Goal: Task Accomplishment & Management: Manage account settings

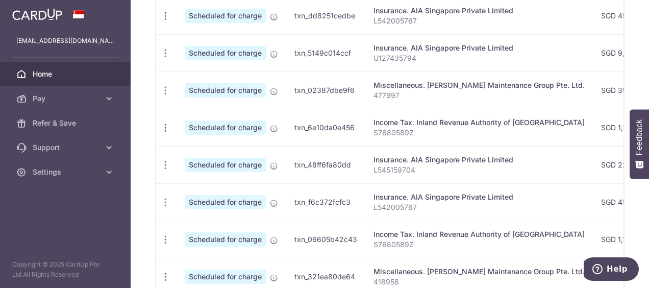
scroll to position [420, 0]
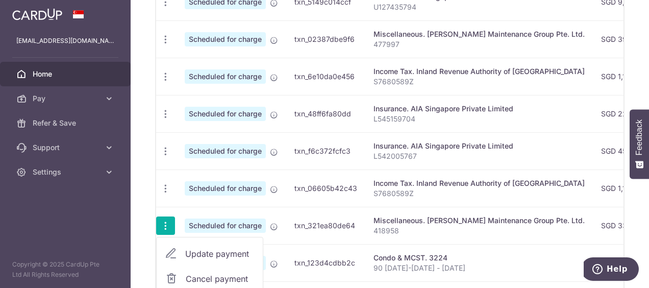
click at [190, 247] on span "Update payment" at bounding box center [219, 253] width 69 height 12
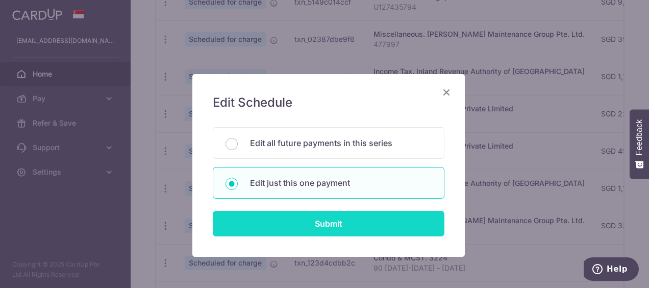
click at [299, 219] on input "Submit" at bounding box center [329, 224] width 232 height 26
radio input "true"
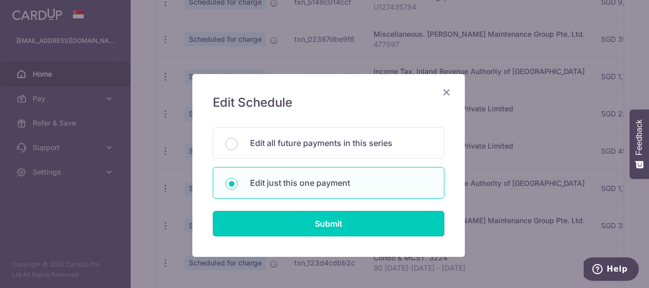
type input "333.54"
type input "[DATE]"
type input "418958"
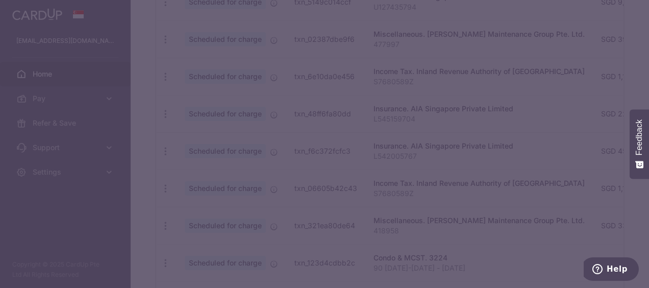
type input "REC185"
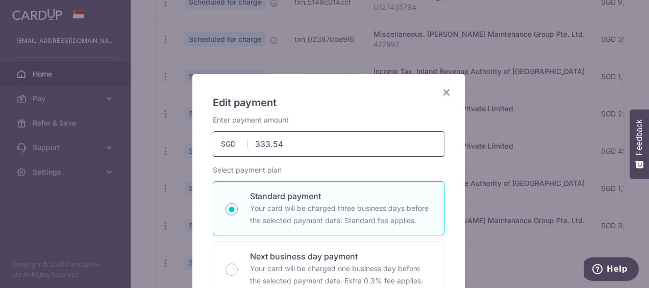
drag, startPoint x: 297, startPoint y: 142, endPoint x: 196, endPoint y: 141, distance: 100.5
paste input "215.82"
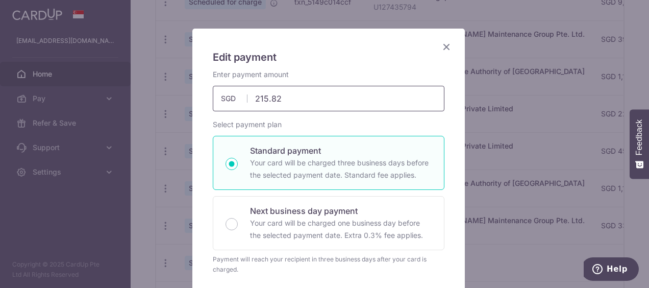
scroll to position [102, 0]
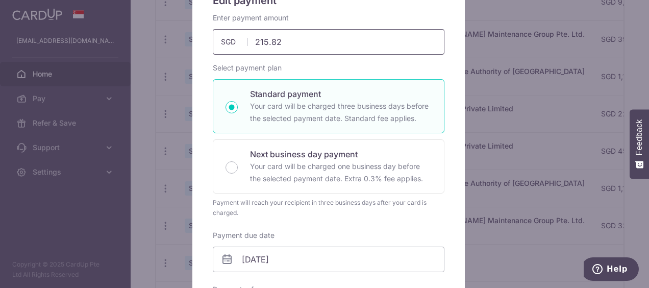
type input "215.82"
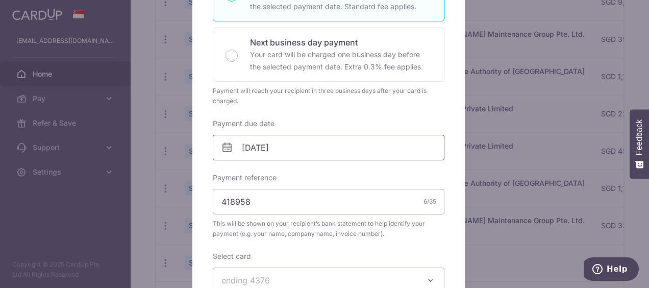
scroll to position [255, 0]
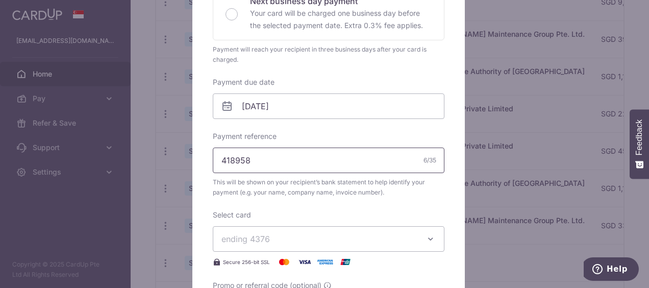
drag, startPoint x: 273, startPoint y: 166, endPoint x: 250, endPoint y: 165, distance: 22.5
click at [254, 165] on input "418958" at bounding box center [329, 160] width 232 height 26
click at [180, 165] on div "Edit payment By clicking apply, you will make changes to all payments to Luce M…" at bounding box center [324, 144] width 649 height 288
drag, startPoint x: 271, startPoint y: 161, endPoint x: 191, endPoint y: 160, distance: 80.1
click at [192, 160] on div "Edit payment By clicking apply, you will make changes to all payments to Luce M…" at bounding box center [329, 158] width 274 height 680
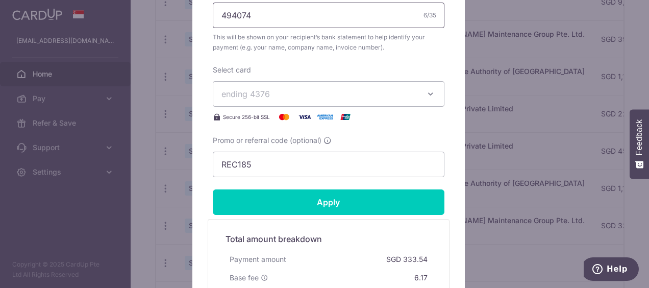
scroll to position [408, 0]
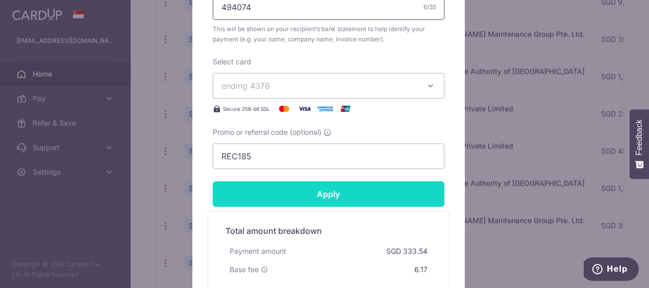
type input "494074"
click at [315, 203] on input "Apply" at bounding box center [329, 194] width 232 height 26
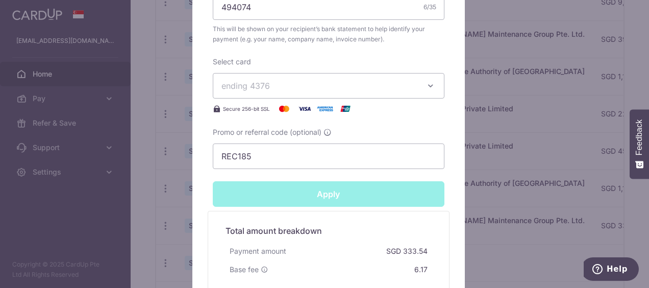
type input "Successfully Applied"
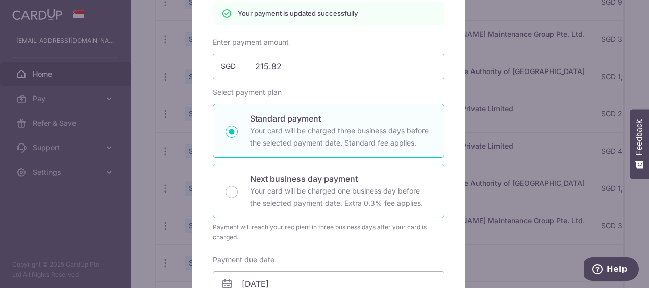
scroll to position [0, 0]
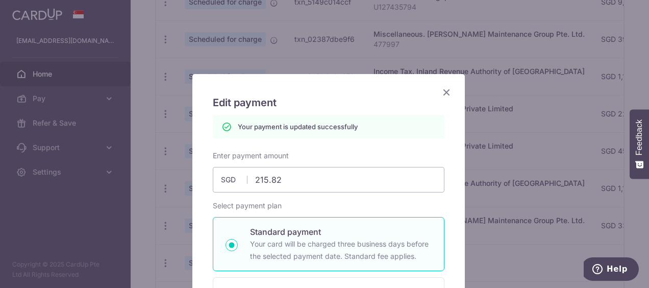
click at [440, 91] on icon "Close" at bounding box center [446, 92] width 12 height 13
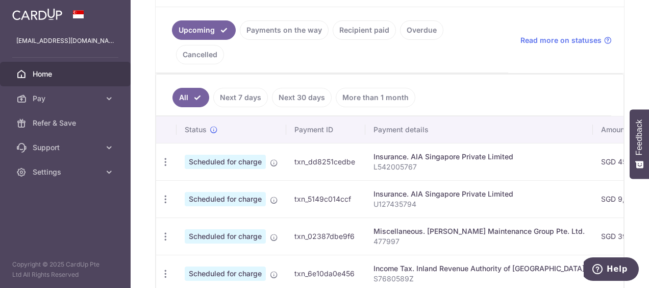
scroll to position [204, 0]
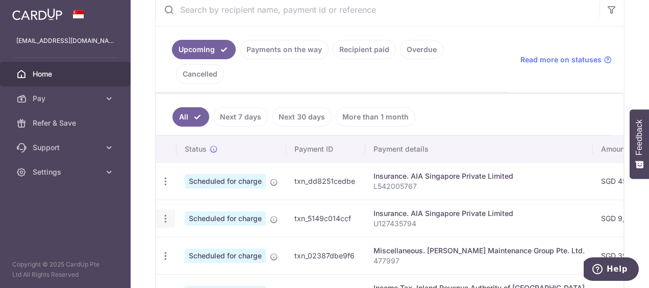
click at [167, 187] on icon "button" at bounding box center [165, 181] width 11 height 11
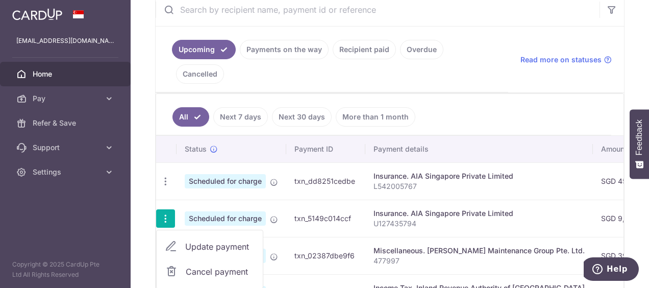
click at [188, 240] on span "Update payment" at bounding box center [219, 246] width 69 height 12
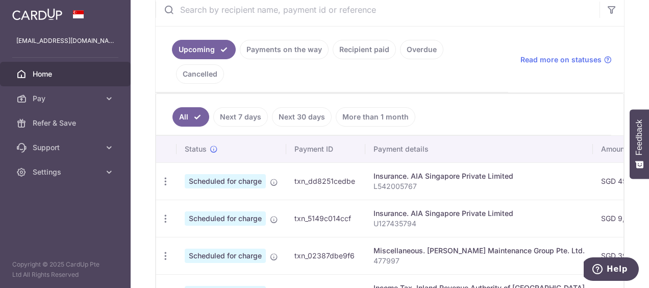
radio input "true"
type input "9,000.00"
type input "[DATE]"
type input "U127435794"
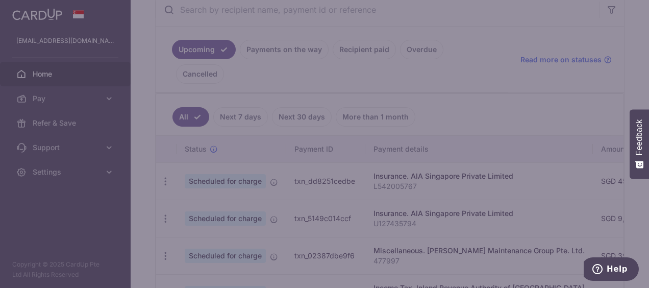
type input "REC185"
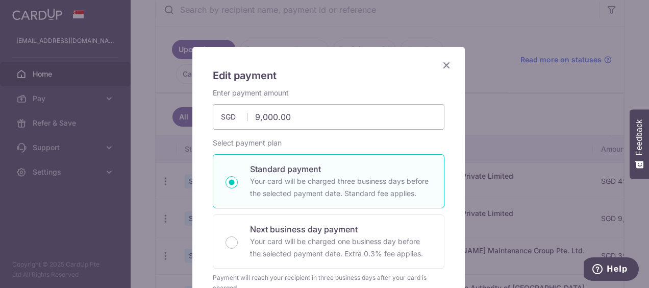
scroll to position [0, 0]
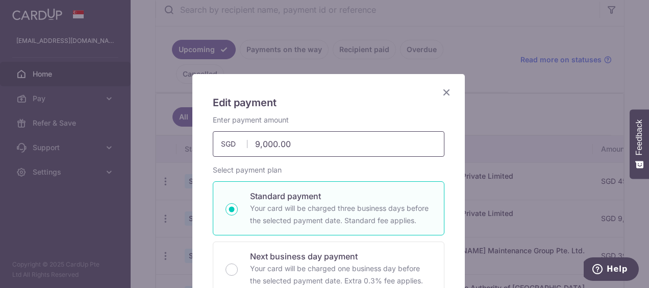
drag, startPoint x: 294, startPoint y: 140, endPoint x: 192, endPoint y: 135, distance: 101.7
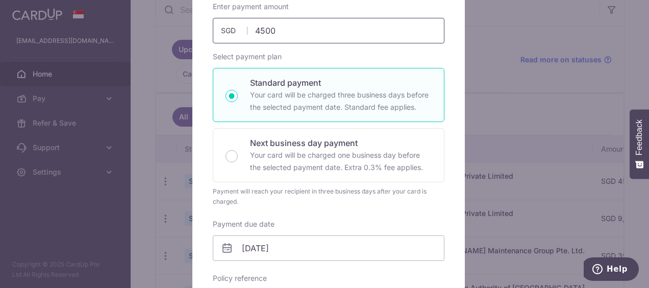
scroll to position [204, 0]
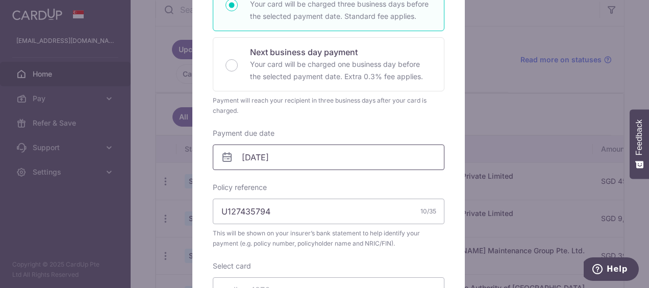
type input "4,500.00"
click at [327, 158] on input "[DATE]" at bounding box center [329, 157] width 232 height 26
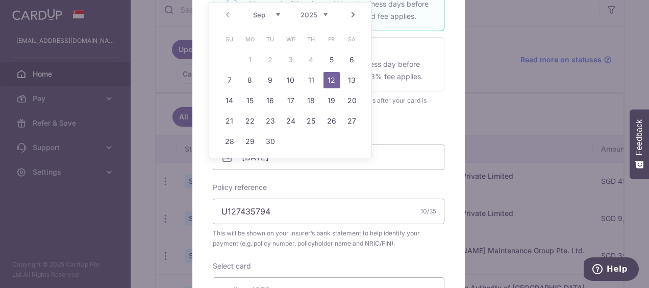
click at [277, 14] on select "Sep Oct Nov Dec" at bounding box center [266, 15] width 27 height 8
click at [255, 97] on link "13" at bounding box center [250, 100] width 16 height 16
type input "[DATE]"
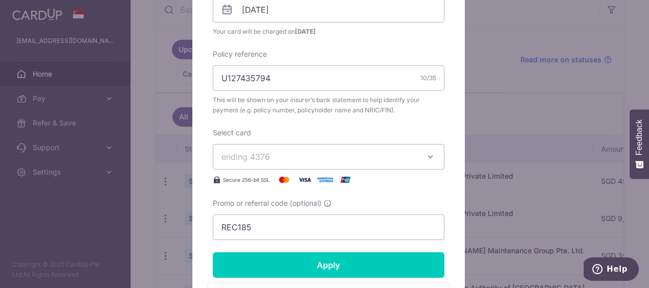
scroll to position [357, 0]
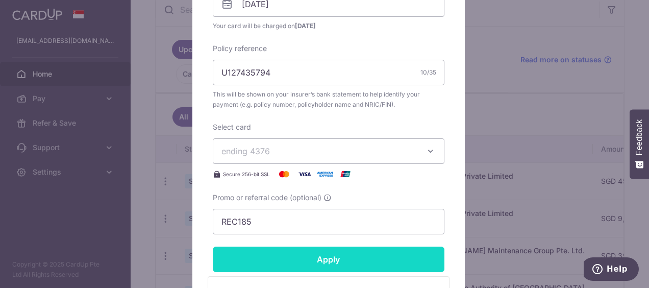
click at [332, 255] on input "Apply" at bounding box center [329, 259] width 232 height 26
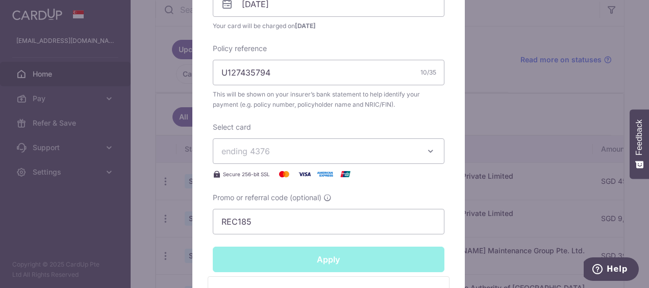
type input "Successfully Applied"
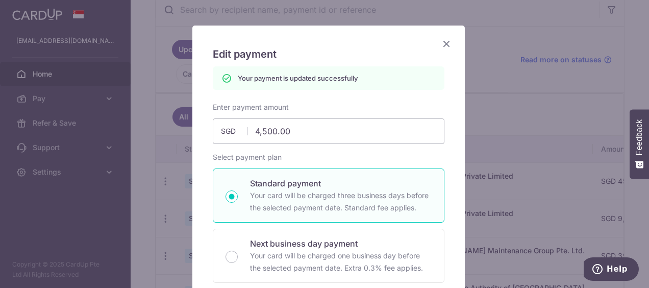
scroll to position [0, 0]
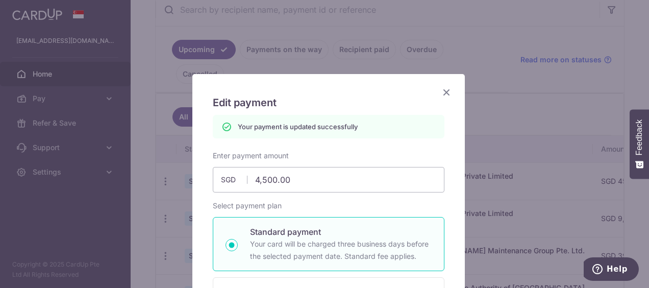
click at [444, 91] on icon "Close" at bounding box center [446, 92] width 12 height 13
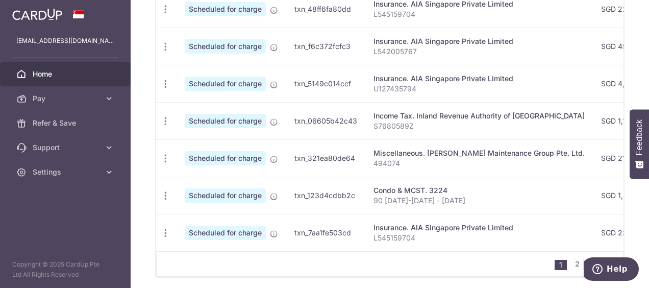
scroll to position [501, 0]
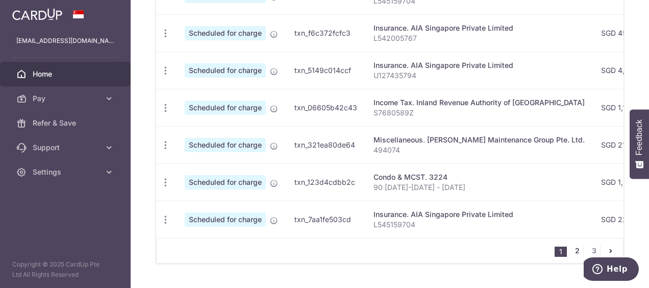
click at [573, 244] on link "2" at bounding box center [577, 250] width 12 height 12
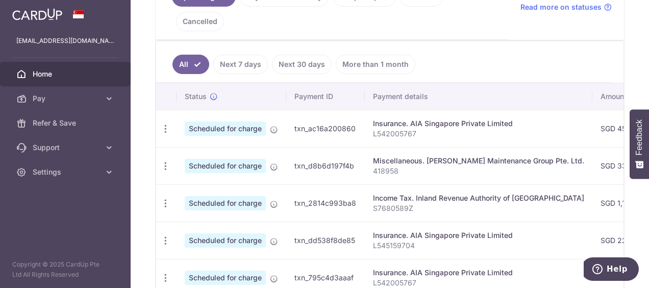
scroll to position [0, 0]
